Goal: Connect with others: Connect with others

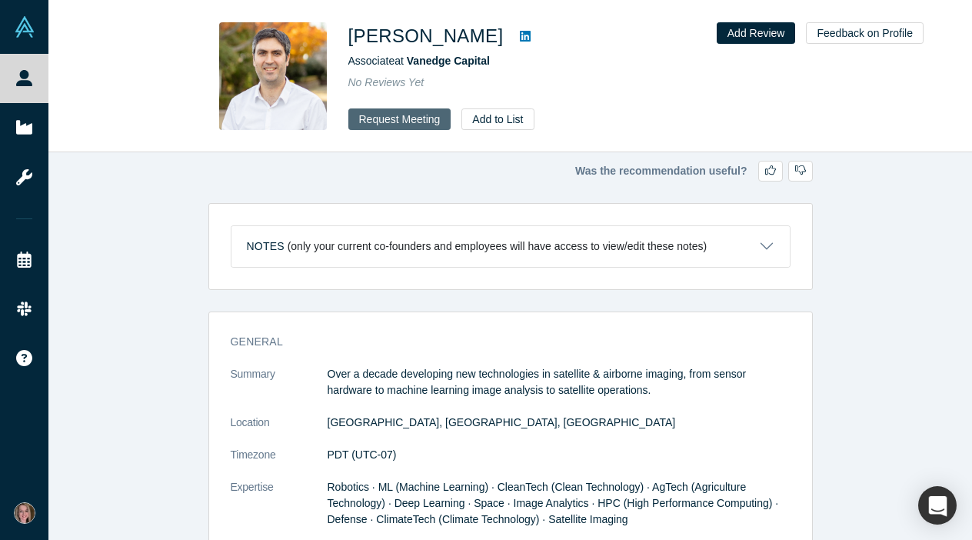
click at [412, 115] on button "Request Meeting" at bounding box center [399, 119] width 103 height 22
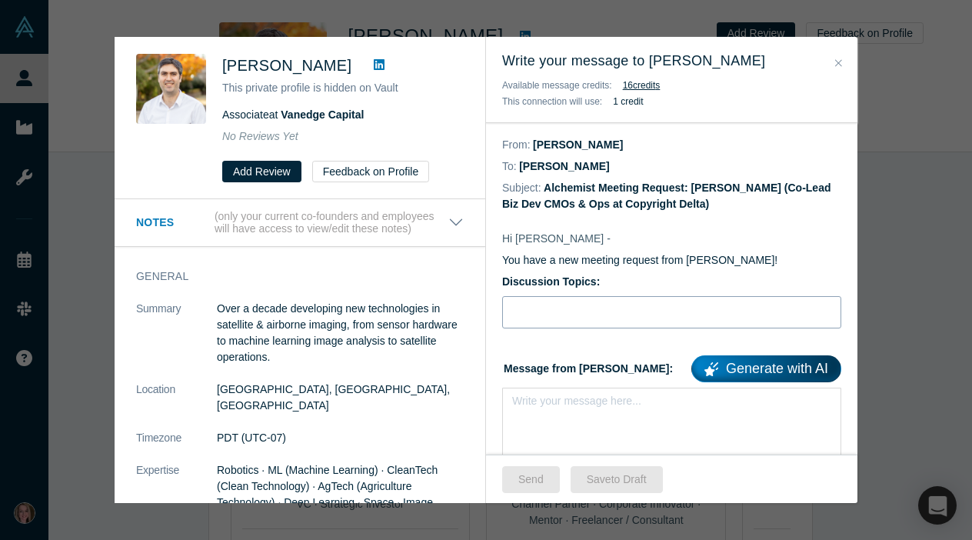
scroll to position [50, 0]
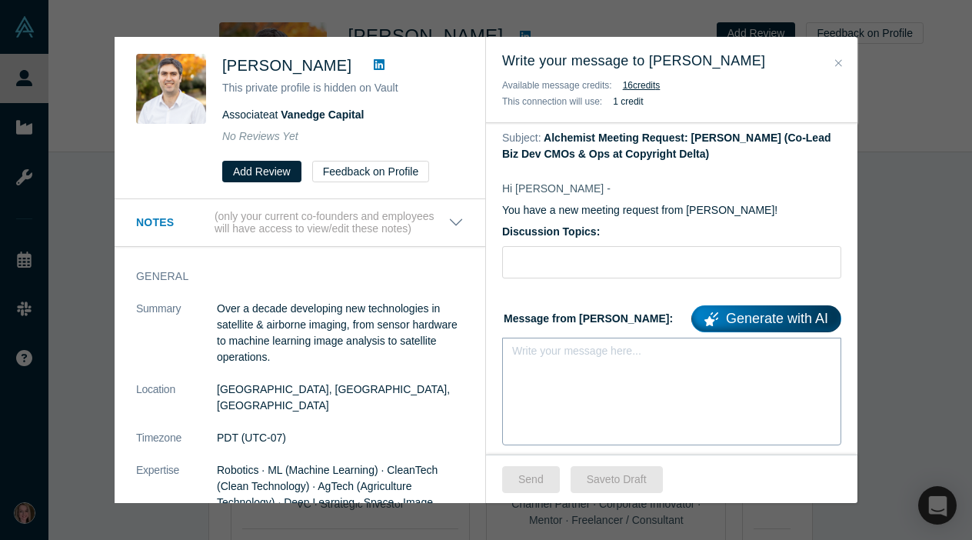
click at [588, 376] on div "Write your message here..." at bounding box center [671, 392] width 339 height 108
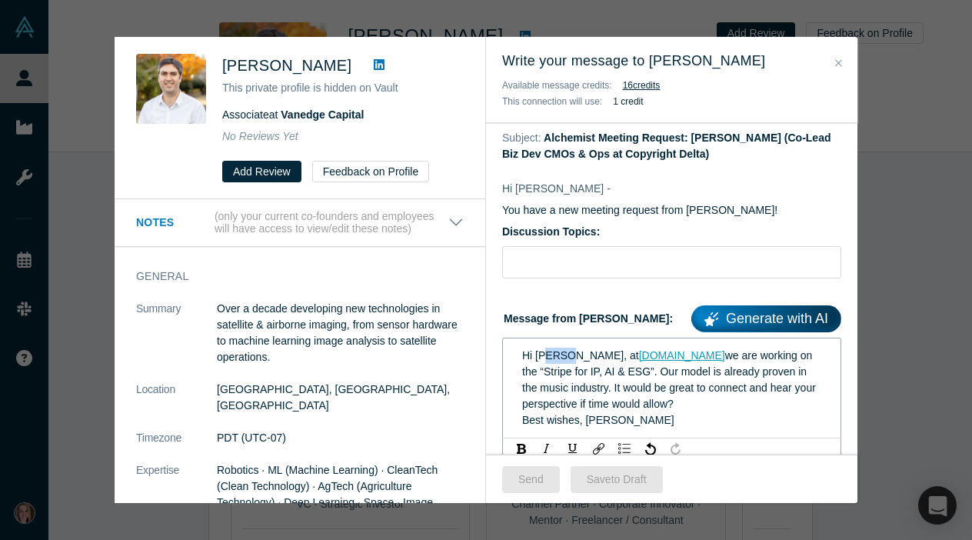
drag, startPoint x: 561, startPoint y: 357, endPoint x: 545, endPoint y: 357, distance: 15.4
click at [545, 357] on span "Hi [PERSON_NAME], at" at bounding box center [580, 355] width 117 height 12
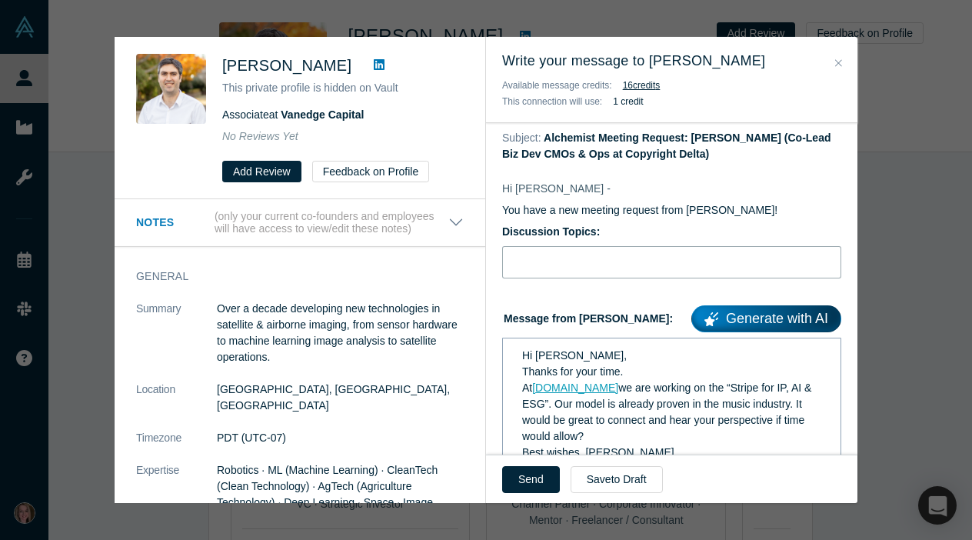
click at [591, 268] on input "Discussion Topics:" at bounding box center [671, 262] width 339 height 32
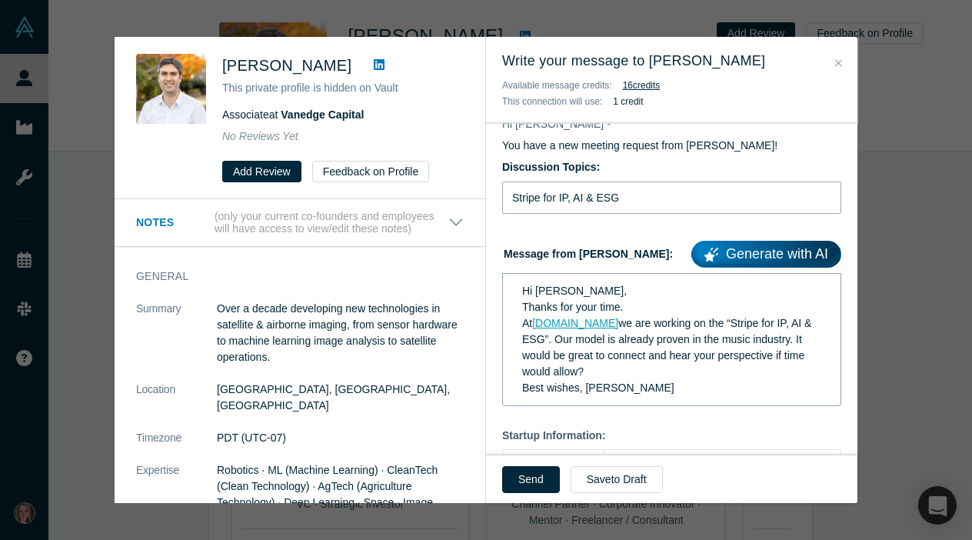
scroll to position [115, 0]
type input "Stripe for IP, AI & ESG"
click at [584, 390] on span "Best wishes, [PERSON_NAME]" at bounding box center [598, 387] width 152 height 12
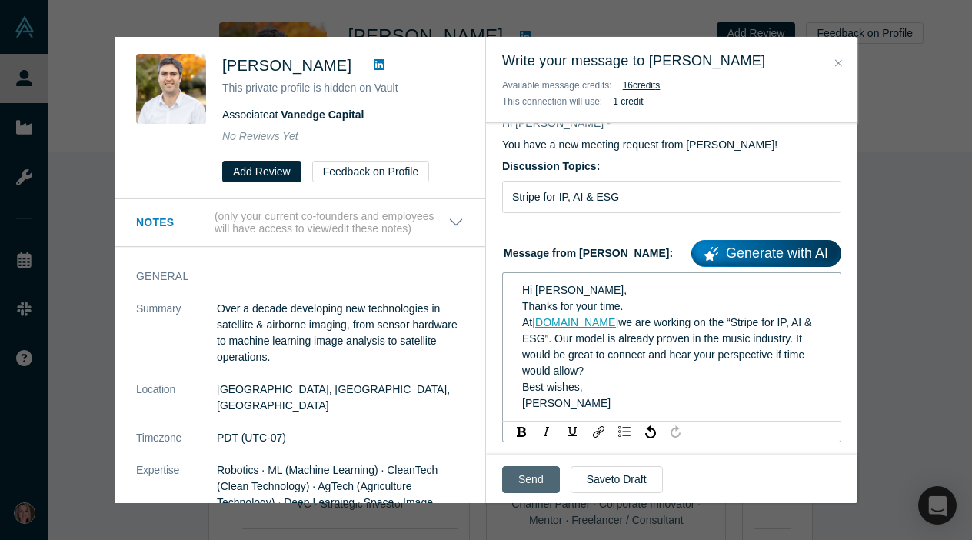
click at [529, 480] on button "Send" at bounding box center [531, 479] width 58 height 27
